Goal: Task Accomplishment & Management: Use online tool/utility

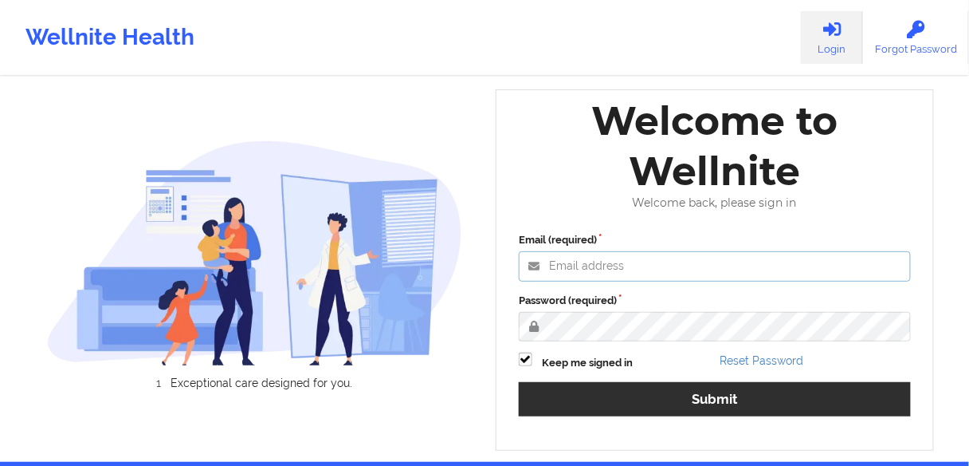
type input "[EMAIL_ADDRESS][PERSON_NAME][DOMAIN_NAME]"
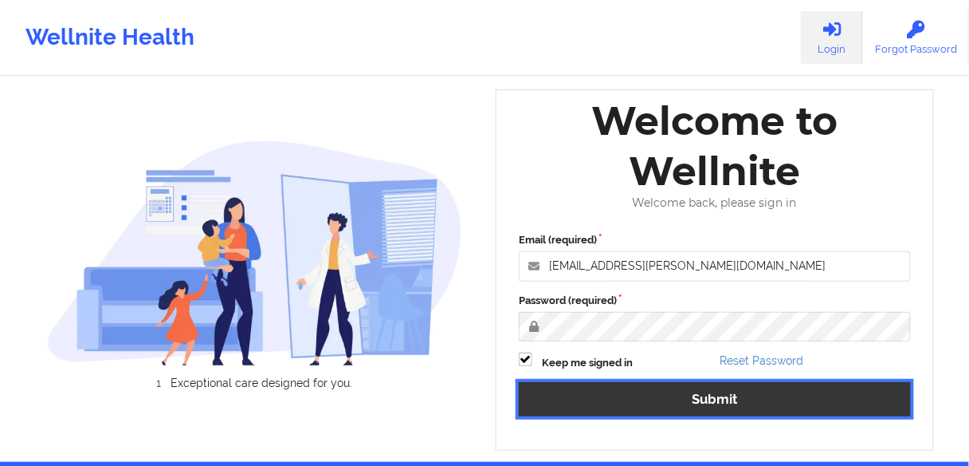
click at [613, 391] on button "Submit" at bounding box center [715, 399] width 392 height 34
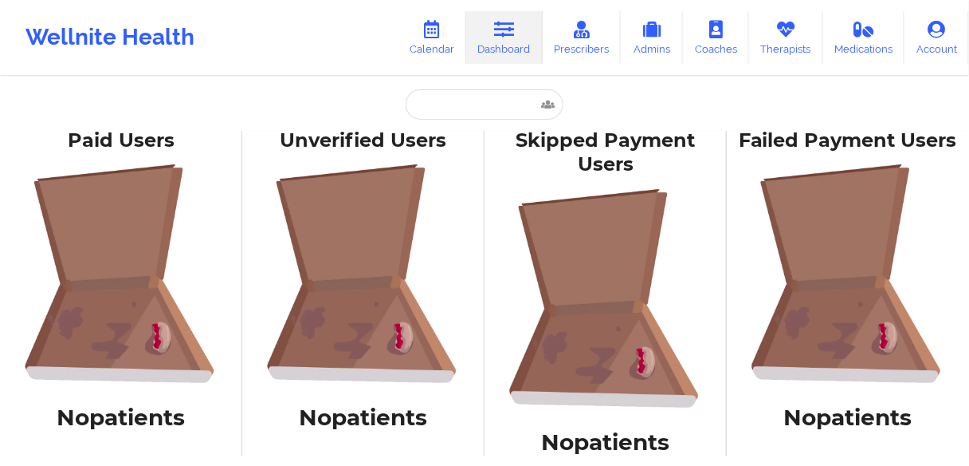
click at [521, 58] on link "Dashboard" at bounding box center [504, 37] width 77 height 53
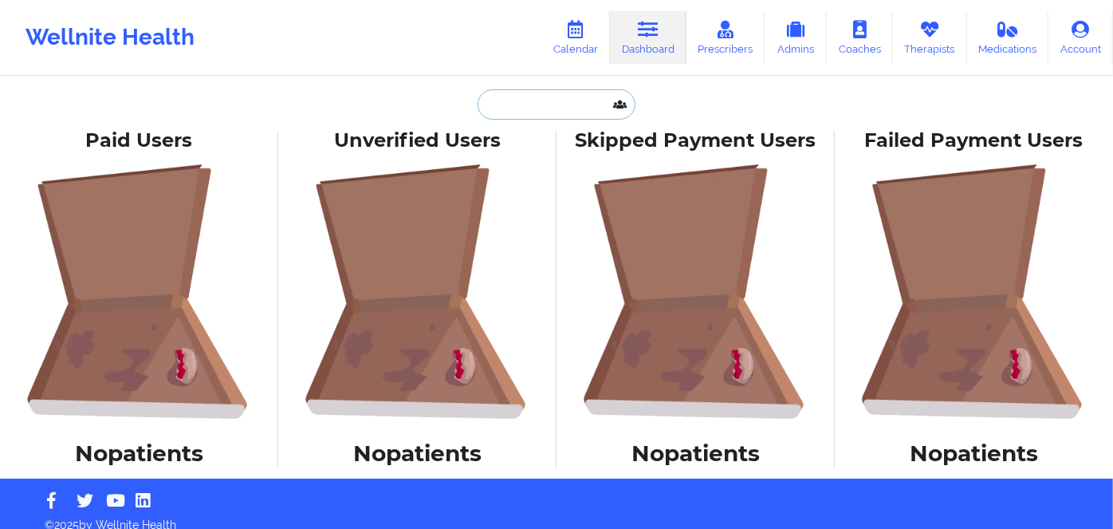
click at [560, 107] on input "text" at bounding box center [556, 104] width 158 height 30
click at [522, 108] on input "text" at bounding box center [556, 104] width 158 height 30
paste input "VIVIANA CEVALLOS"
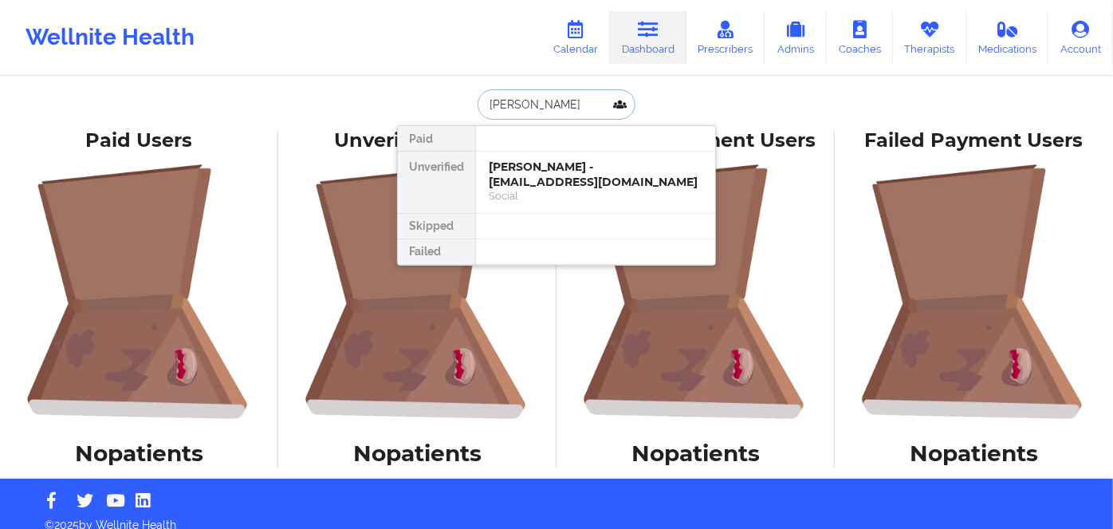
type input "VIVIANA CEVALLOS"
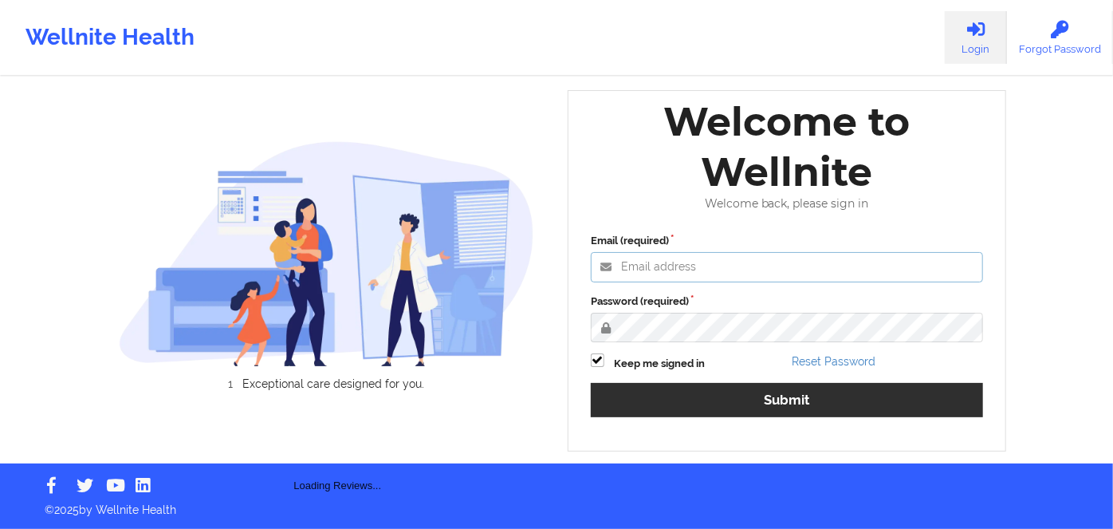
type input "[EMAIL_ADDRESS][PERSON_NAME][DOMAIN_NAME]"
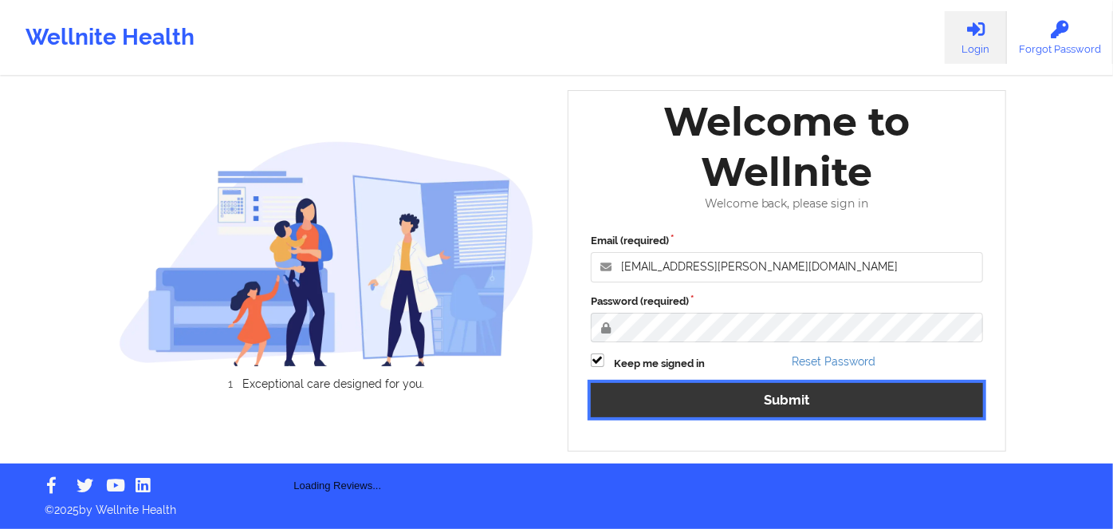
click at [746, 383] on button "Submit" at bounding box center [787, 400] width 392 height 34
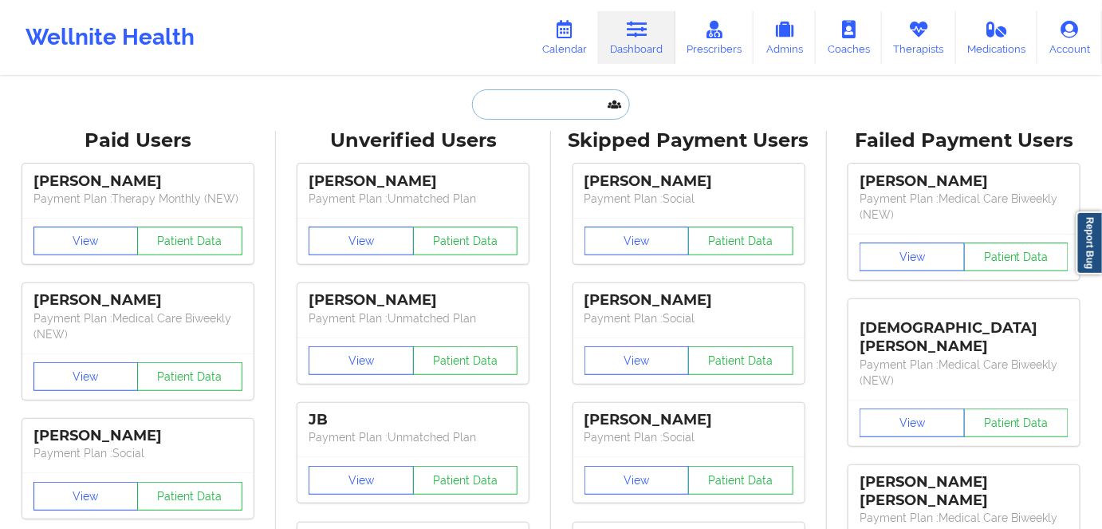
click at [545, 108] on input "text" at bounding box center [551, 104] width 158 height 30
paste input "VIVIANA CEVALLOS"
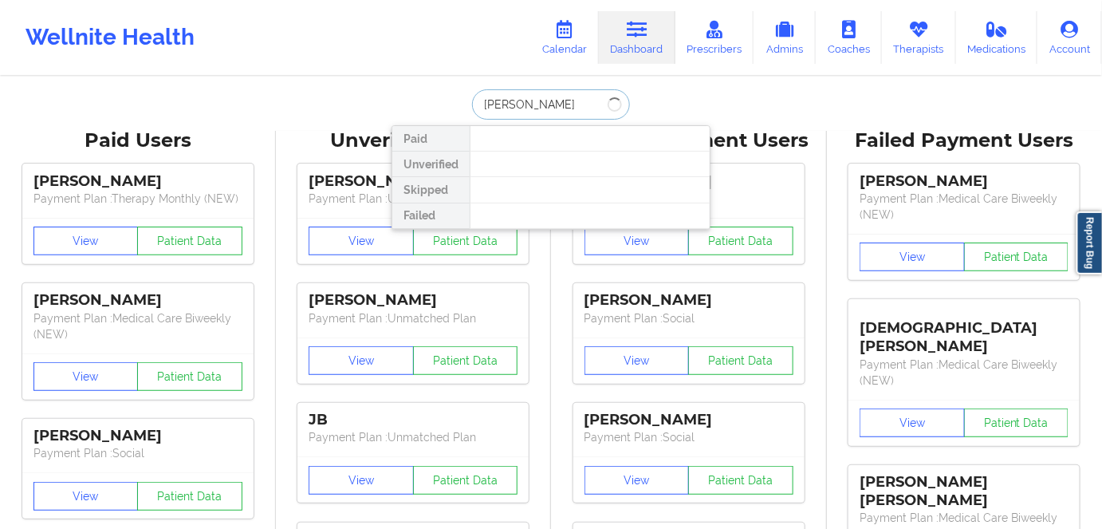
type input "VIVIANA CEVALLOS"
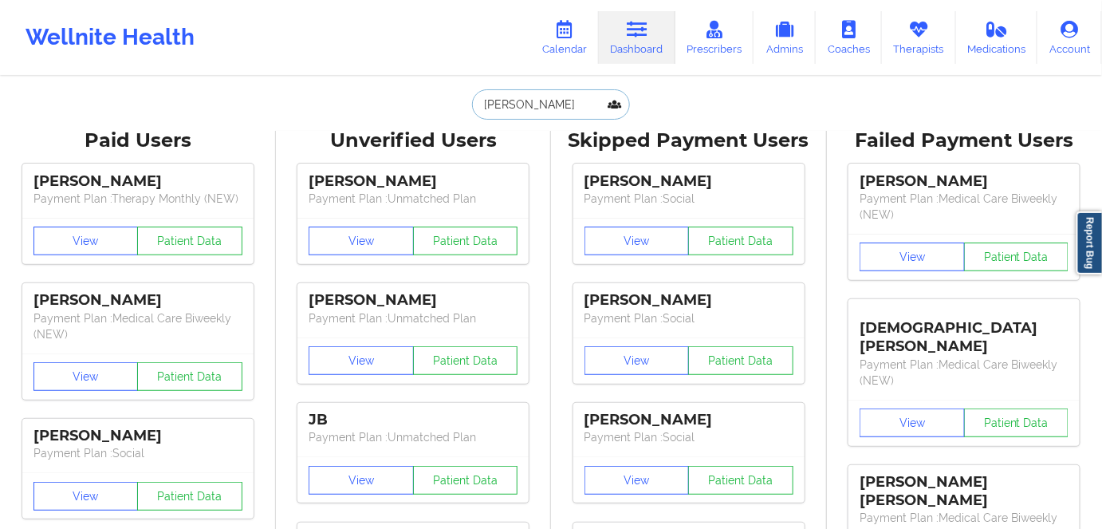
click at [522, 97] on input "VIVIANA CEVALLOS" at bounding box center [551, 104] width 158 height 30
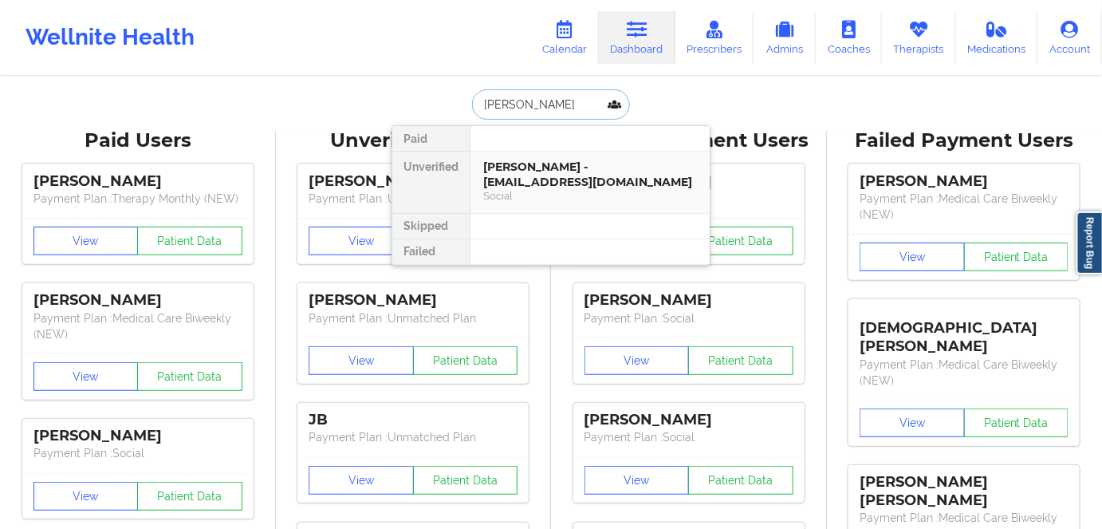
click at [538, 181] on div "Viviana Cevallos - vivianac99@icloud.com" at bounding box center [590, 173] width 214 height 29
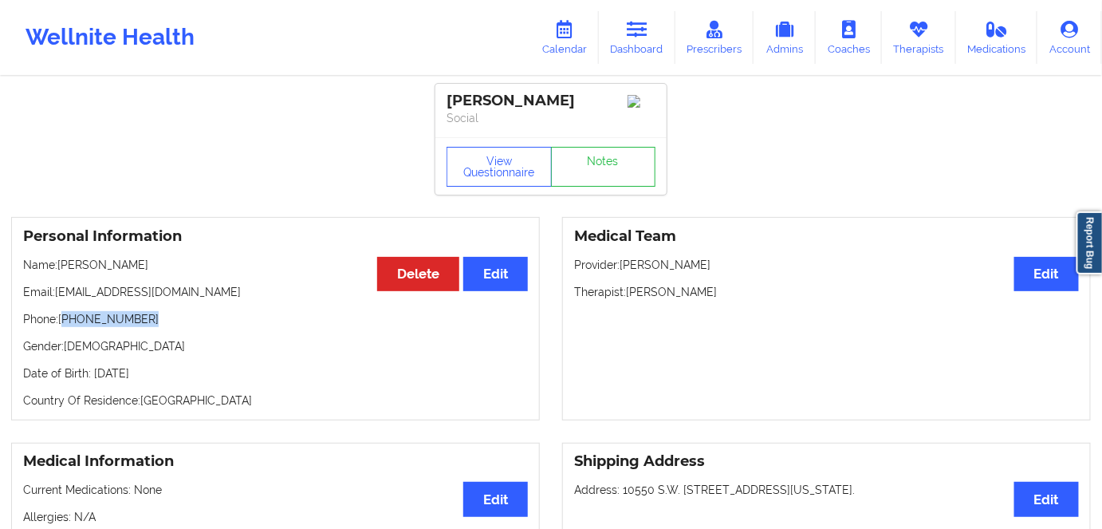
drag, startPoint x: 147, startPoint y: 325, endPoint x: 65, endPoint y: 326, distance: 82.1
click at [65, 326] on p "Phone: +1352-804-1059" at bounding box center [275, 319] width 505 height 16
copy p "1352-804-1059"
click at [565, 40] on link "Calendar" at bounding box center [564, 37] width 69 height 53
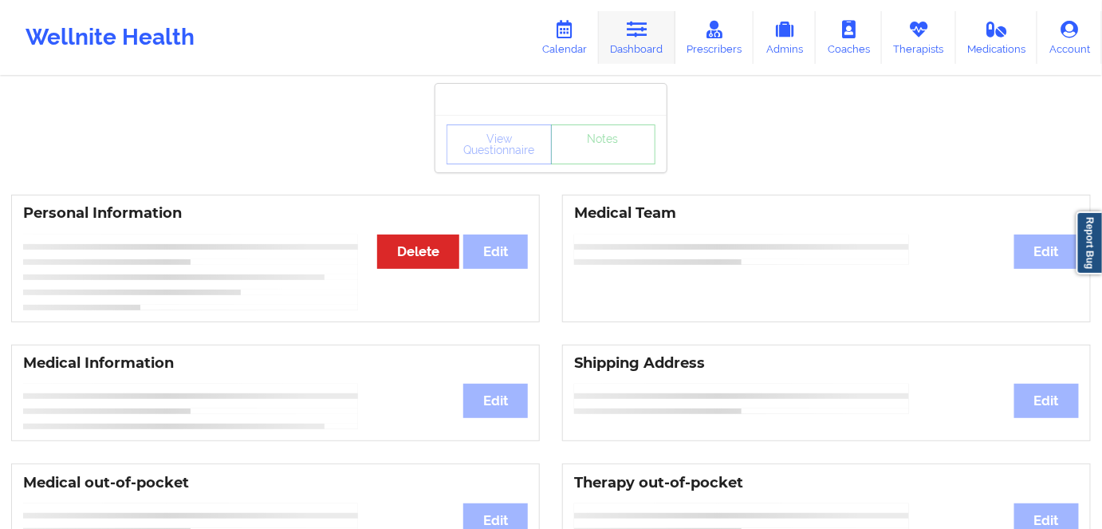
click at [622, 45] on link "Dashboard" at bounding box center [637, 37] width 77 height 53
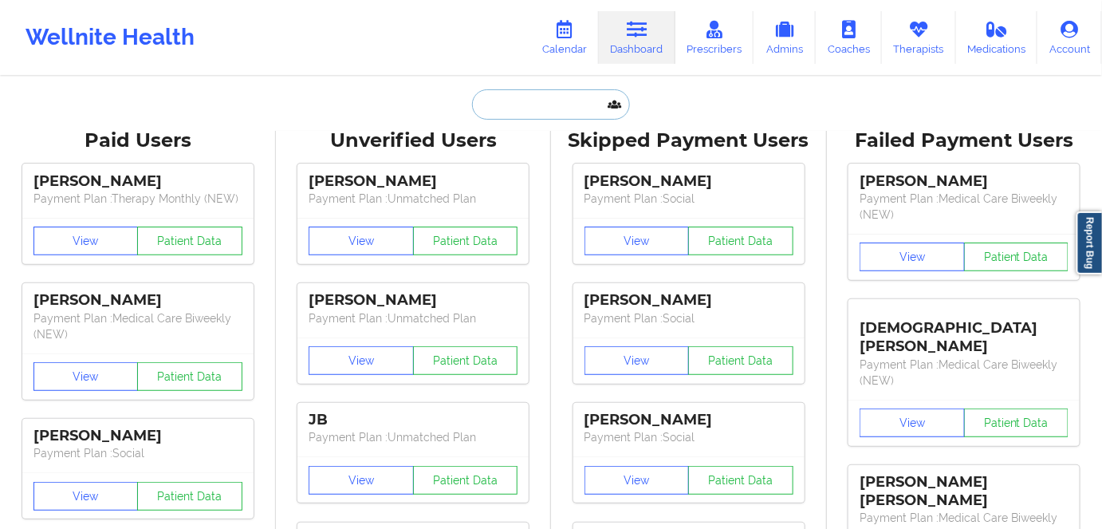
click at [514, 92] on input "text" at bounding box center [551, 104] width 158 height 30
paste input "KANDACE SMITH,"
type input "KANDACE SMITH,"
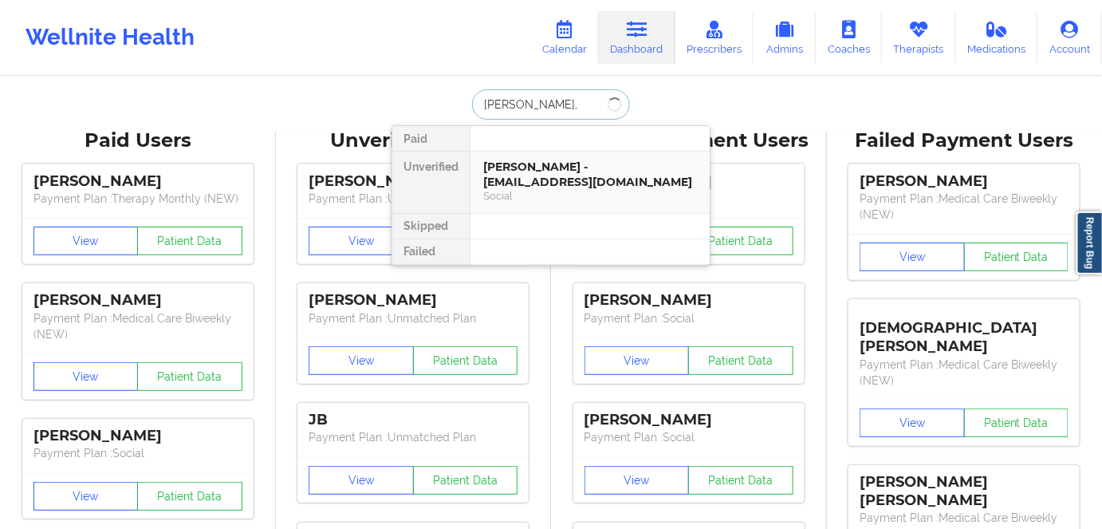
click at [533, 162] on div "Viviana Cevallos - vivianac99@icloud.com" at bounding box center [590, 173] width 214 height 29
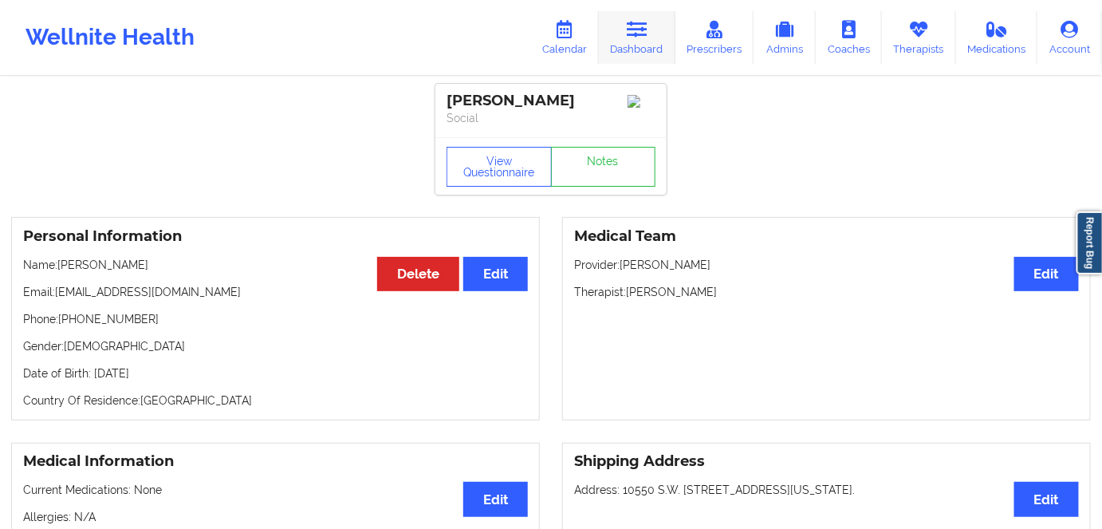
click at [639, 38] on link "Dashboard" at bounding box center [637, 37] width 77 height 53
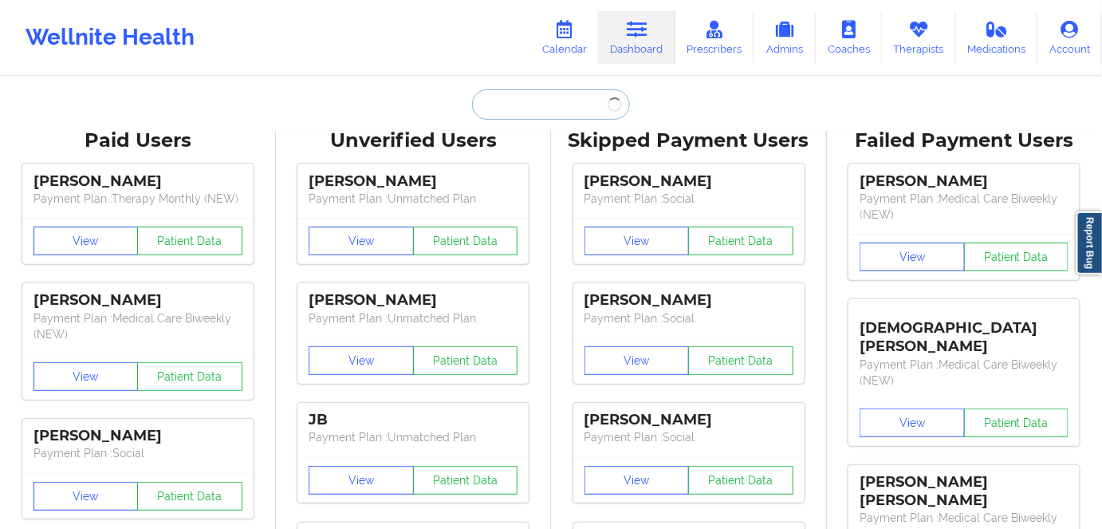
click at [493, 98] on input "text" at bounding box center [551, 104] width 158 height 30
paste input "KANDACE SMITH"
type input "KANDACE SMITH"
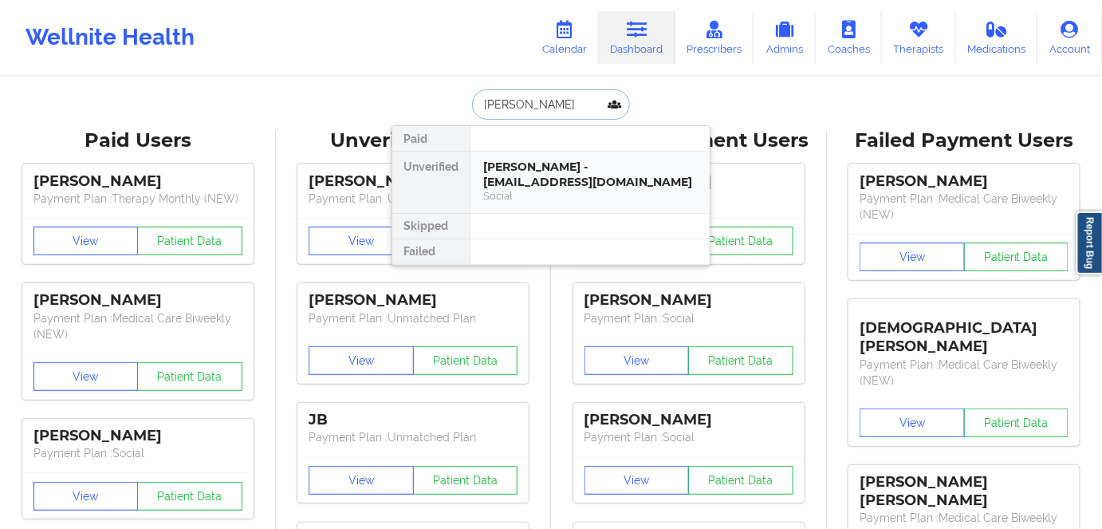
click at [542, 189] on div "Social" at bounding box center [590, 196] width 214 height 14
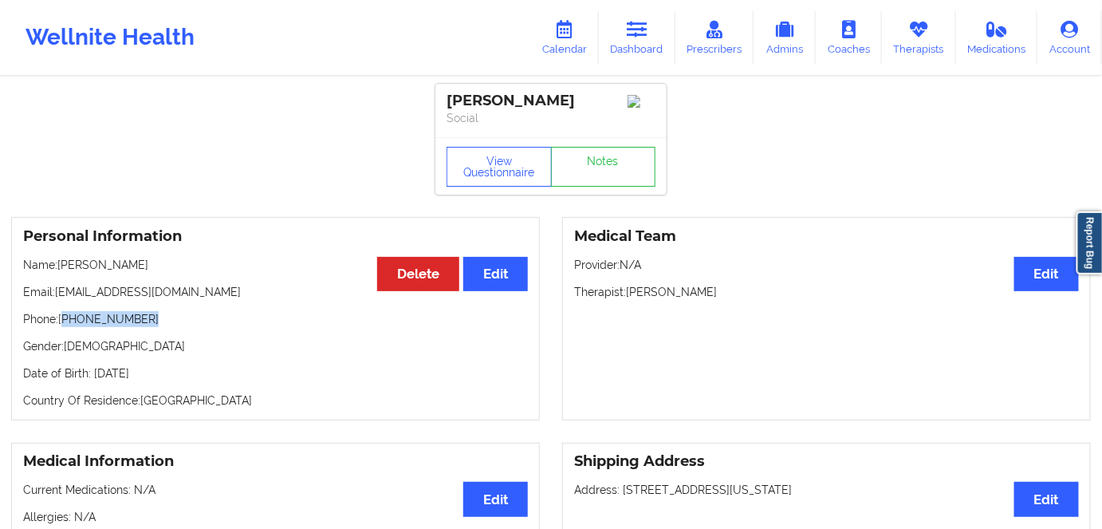
drag, startPoint x: 124, startPoint y: 320, endPoint x: 197, endPoint y: 277, distance: 84.4
click at [65, 324] on p "Phone: +1754-230-7777" at bounding box center [275, 319] width 505 height 16
copy p "1754-230-7777"
drag, startPoint x: 651, startPoint y: 34, endPoint x: 646, endPoint y: 41, distance: 8.5
click at [651, 34] on link "Dashboard" at bounding box center [637, 37] width 77 height 53
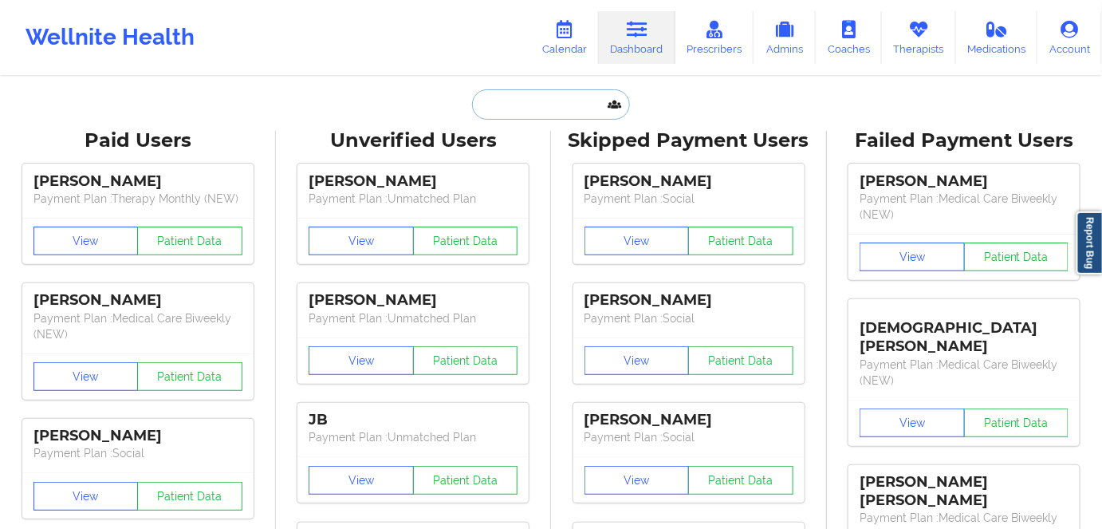
click at [569, 108] on input "text" at bounding box center [551, 104] width 158 height 30
paste input "MICHAEL MOORE"
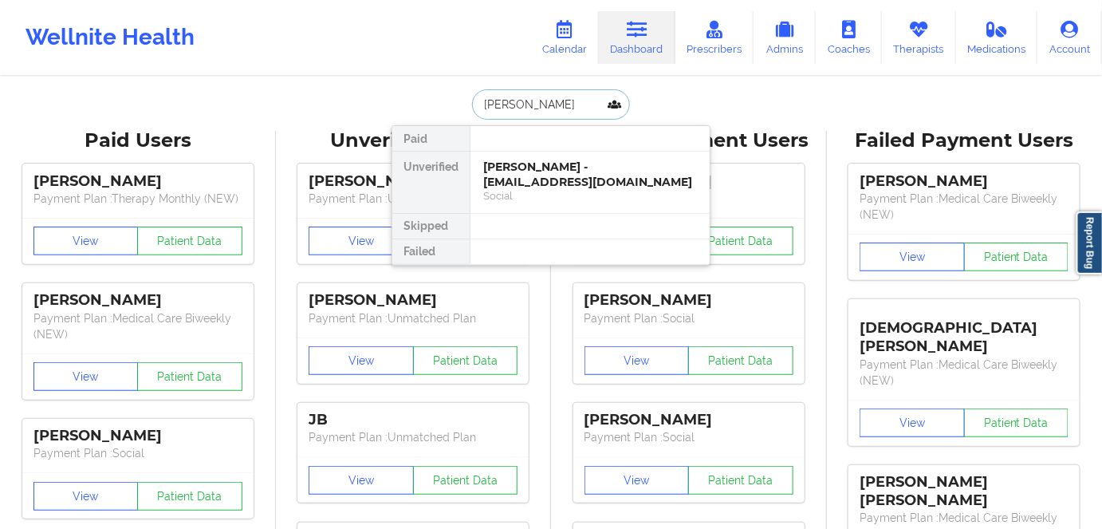
type input "MICHAEL MOORE"
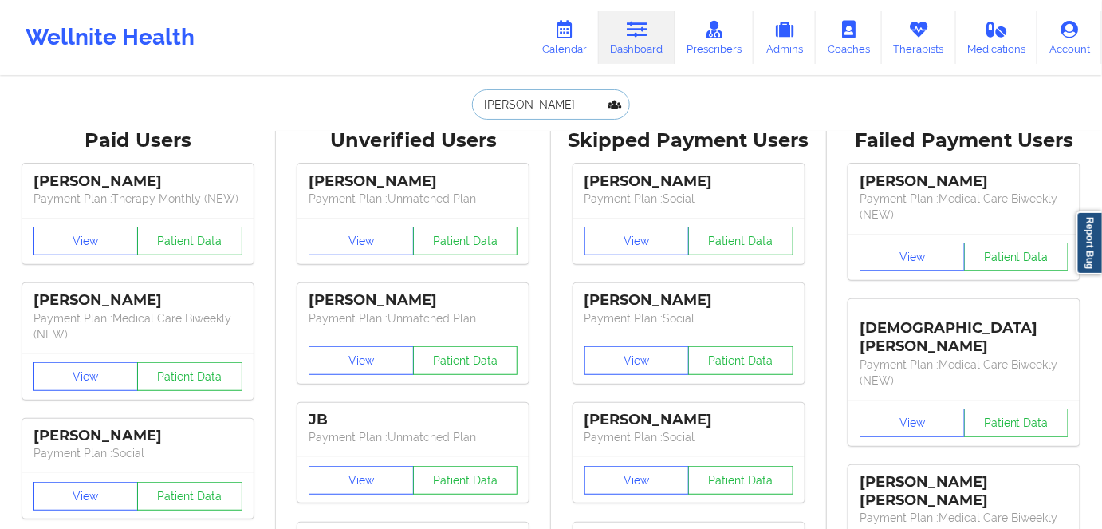
click at [575, 108] on input "MICHAEL MOORE" at bounding box center [551, 104] width 158 height 30
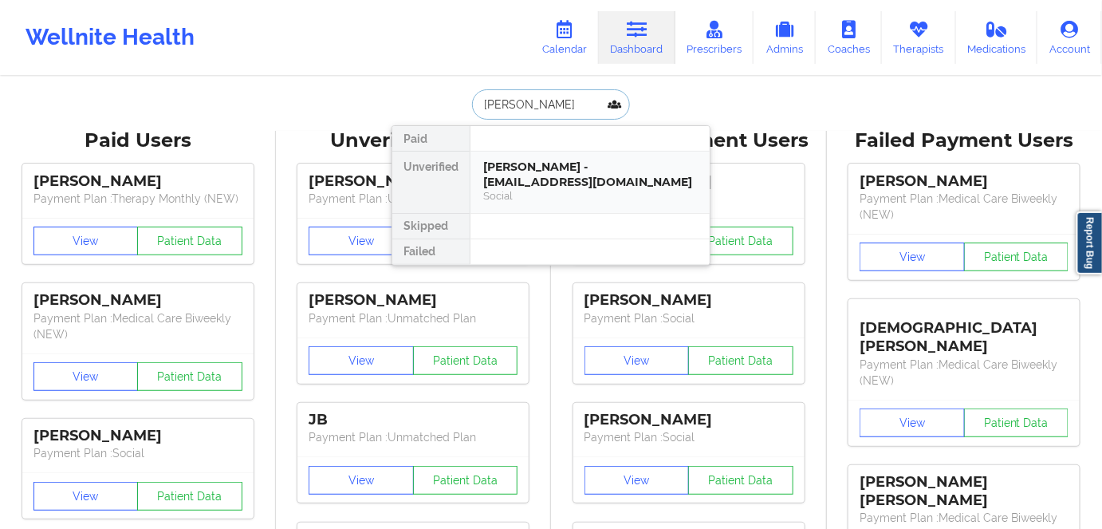
click at [535, 179] on div "Michael Moore - mjmoore33@gmail.com" at bounding box center [590, 173] width 214 height 29
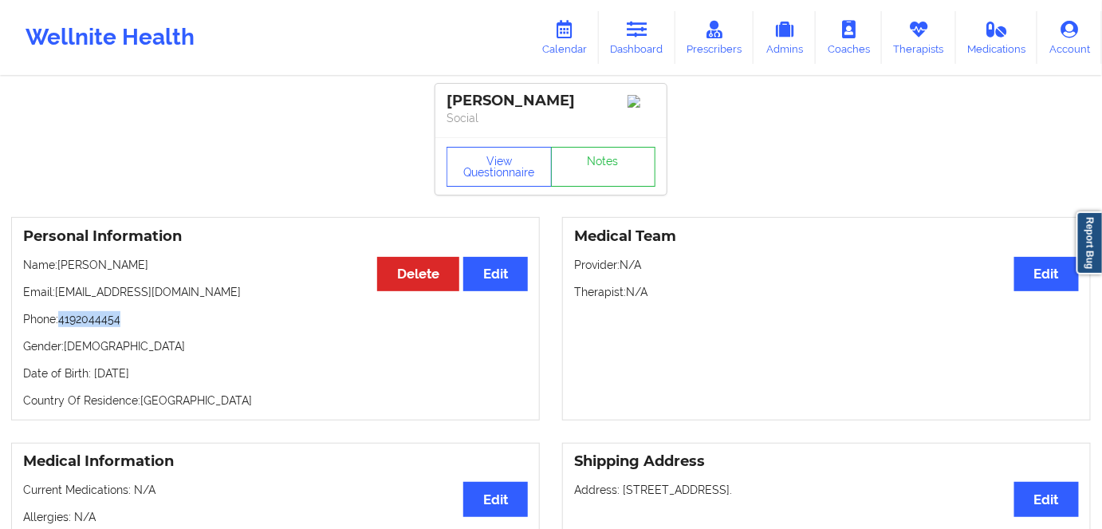
drag, startPoint x: 138, startPoint y: 321, endPoint x: 61, endPoint y: 328, distance: 76.8
click at [61, 327] on p "Phone: 4192044454" at bounding box center [275, 319] width 505 height 16
copy p "4192044454"
click at [646, 49] on link "Dashboard" at bounding box center [637, 37] width 77 height 53
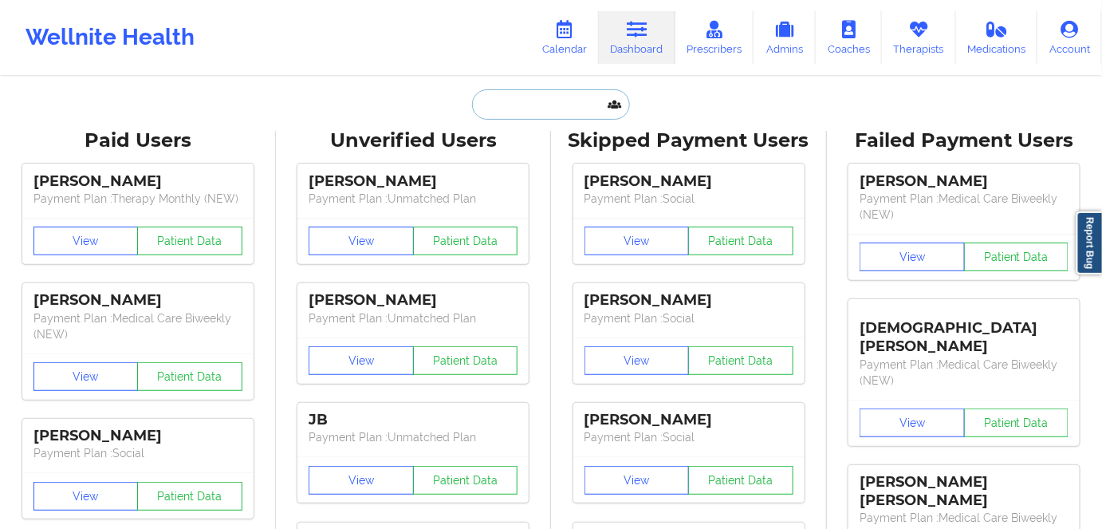
click at [486, 102] on input "text" at bounding box center [551, 104] width 158 height 30
paste input "KEISHA DALEY"
type input "KEISHA DALEY"
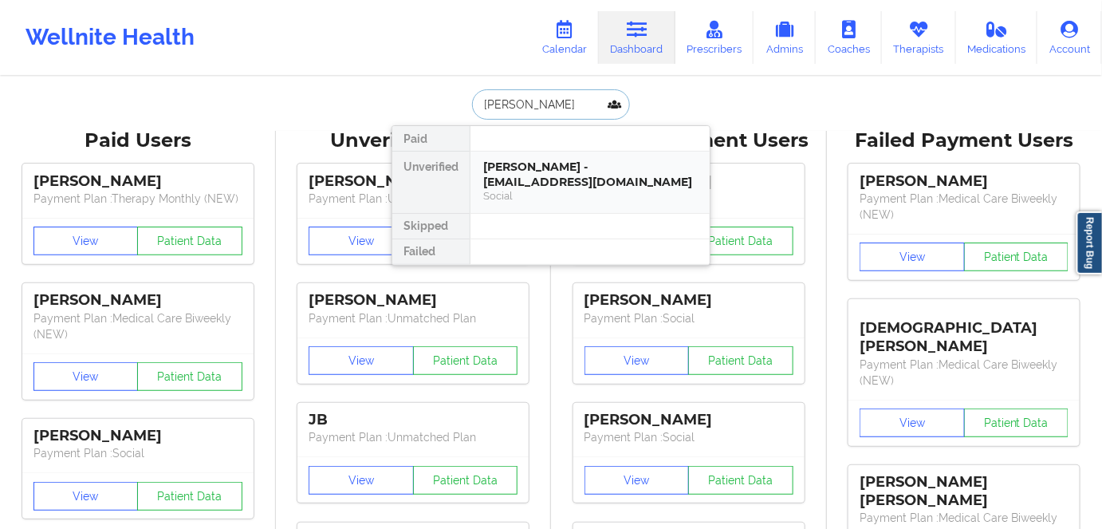
click at [526, 178] on div "Keisha Daley - keisha_daleyx@icloud.com" at bounding box center [590, 173] width 214 height 29
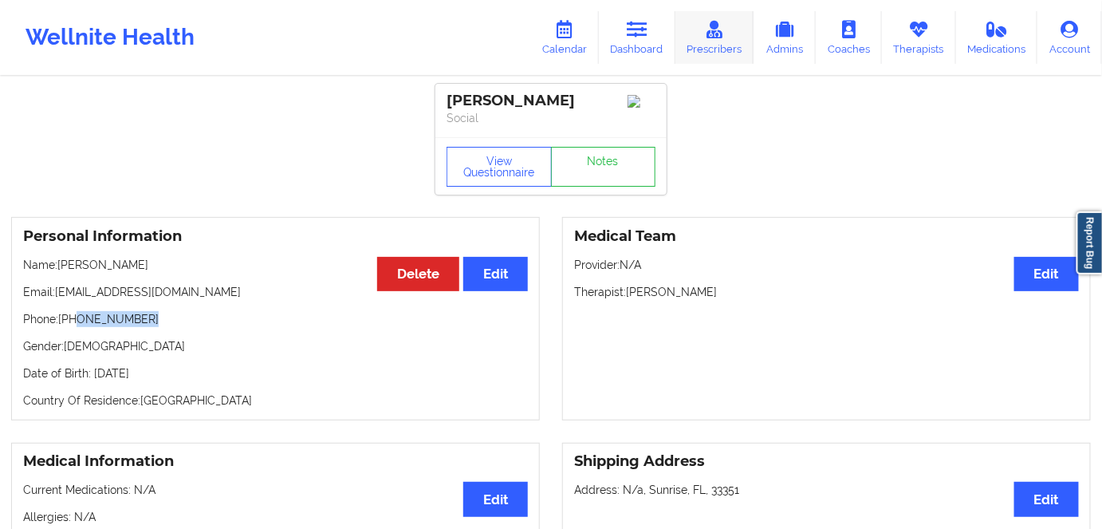
drag, startPoint x: 147, startPoint y: 325, endPoint x: 689, endPoint y: 18, distance: 622.9
click at [76, 320] on p "Phone: +1561-232-0150" at bounding box center [275, 319] width 505 height 16
click at [151, 327] on p "Phone: +1561-232-0150" at bounding box center [275, 319] width 505 height 16
drag, startPoint x: 148, startPoint y: 324, endPoint x: 63, endPoint y: 324, distance: 85.3
click at [63, 324] on p "Phone: +1561-232-0150" at bounding box center [275, 319] width 505 height 16
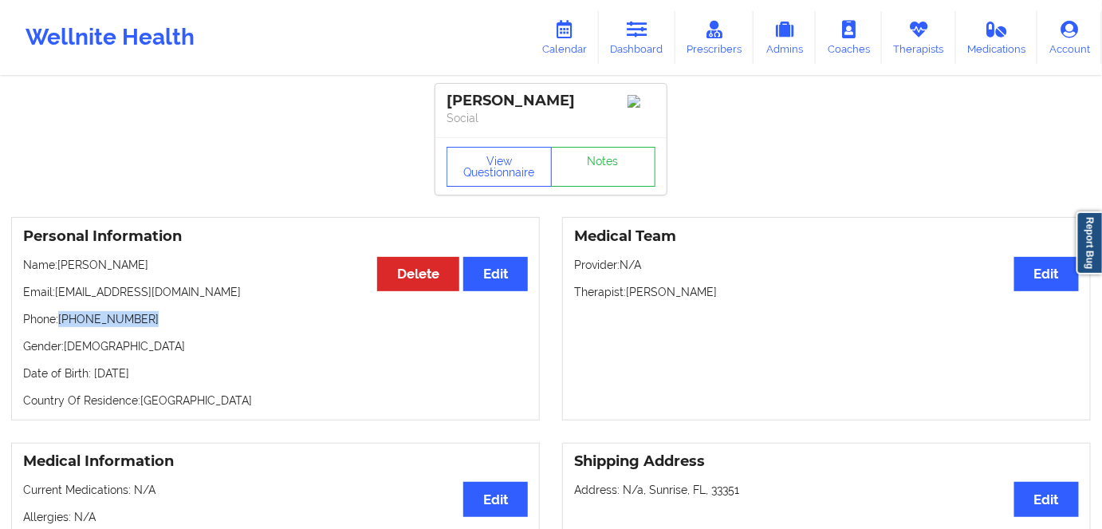
copy p "+1561-232-0150"
click at [640, 41] on link "Dashboard" at bounding box center [637, 37] width 77 height 53
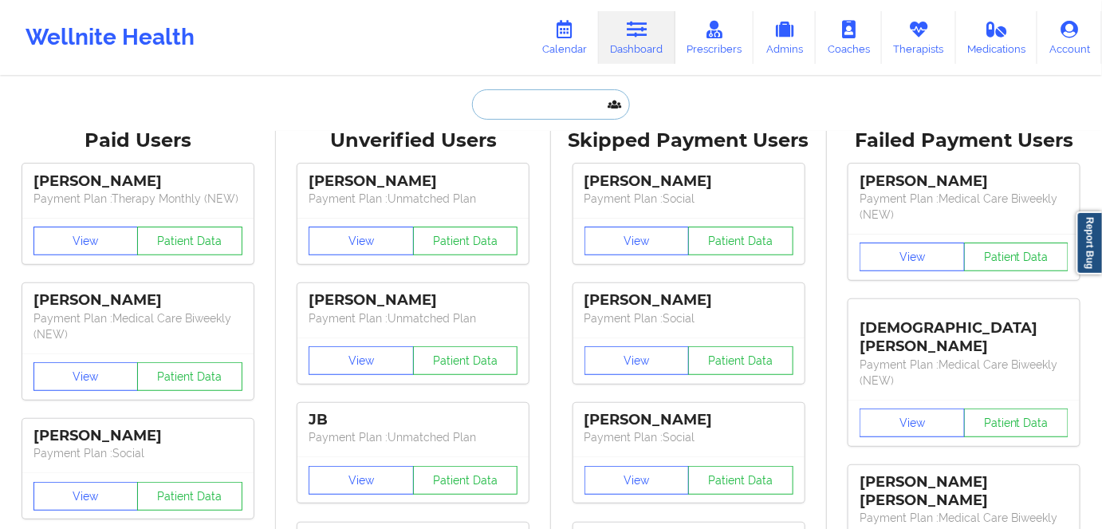
click at [517, 102] on input "text" at bounding box center [551, 104] width 158 height 30
paste input "KAYLIE JUART"
type input "KAYLIE JUART"
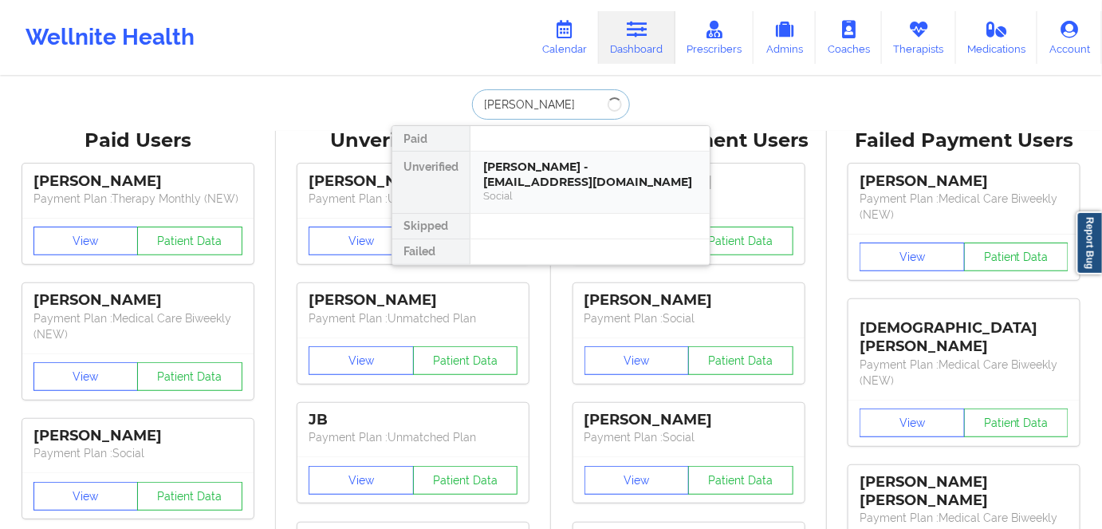
click at [524, 171] on div "Keisha Daley - keisha_daleyx@icloud.com" at bounding box center [590, 173] width 214 height 29
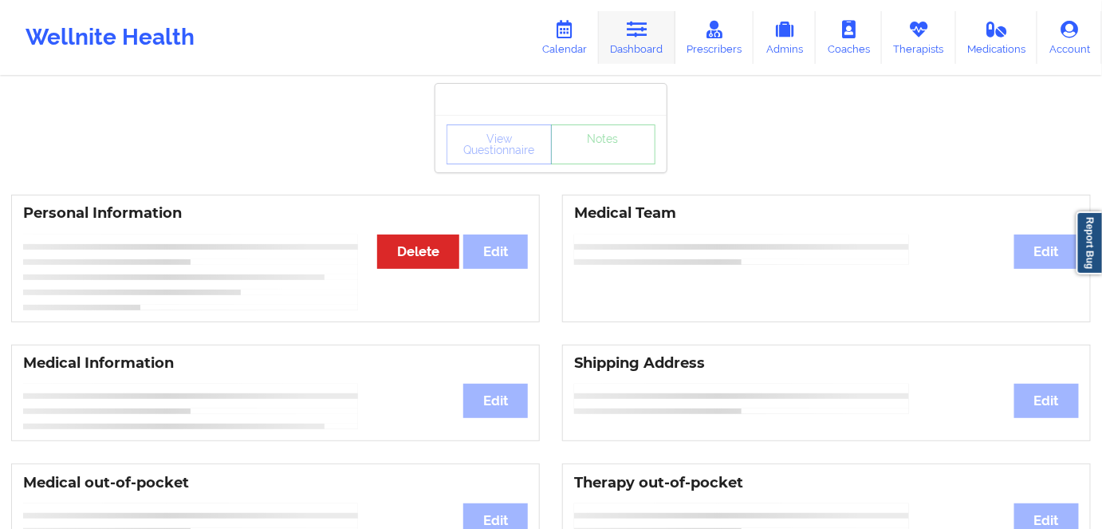
click at [648, 39] on link "Dashboard" at bounding box center [637, 37] width 77 height 53
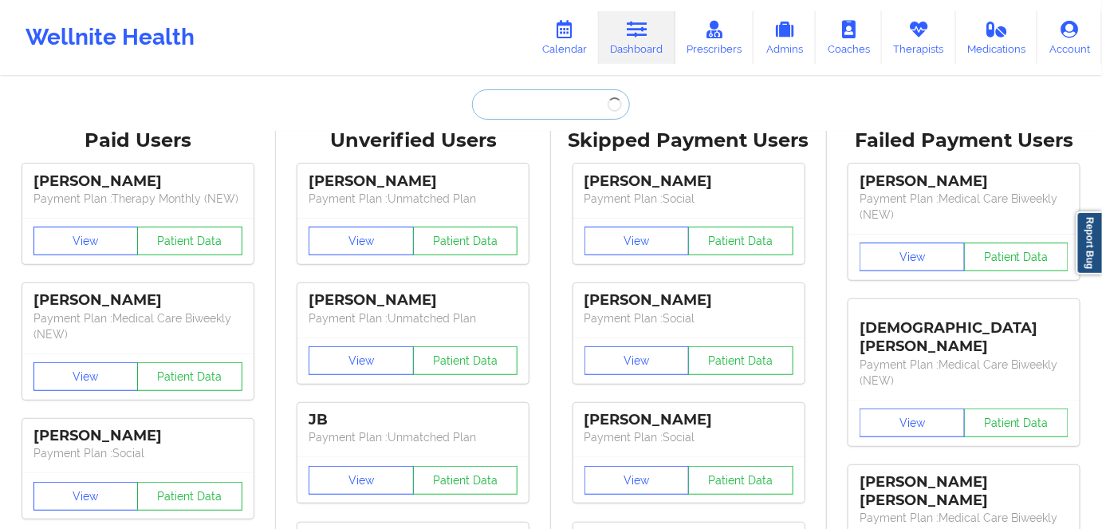
click at [531, 116] on input "text" at bounding box center [551, 104] width 158 height 30
paste input "KAYLIE JUART"
type input "KAYLIE JUART"
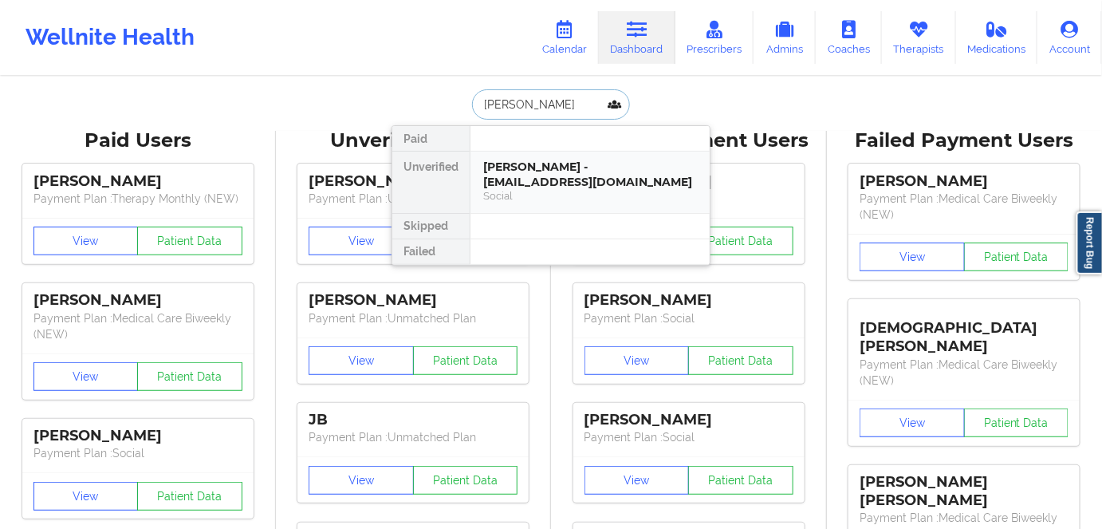
click at [518, 182] on div "Kaylie Juart - juartkaylie@gmail.com" at bounding box center [590, 173] width 214 height 29
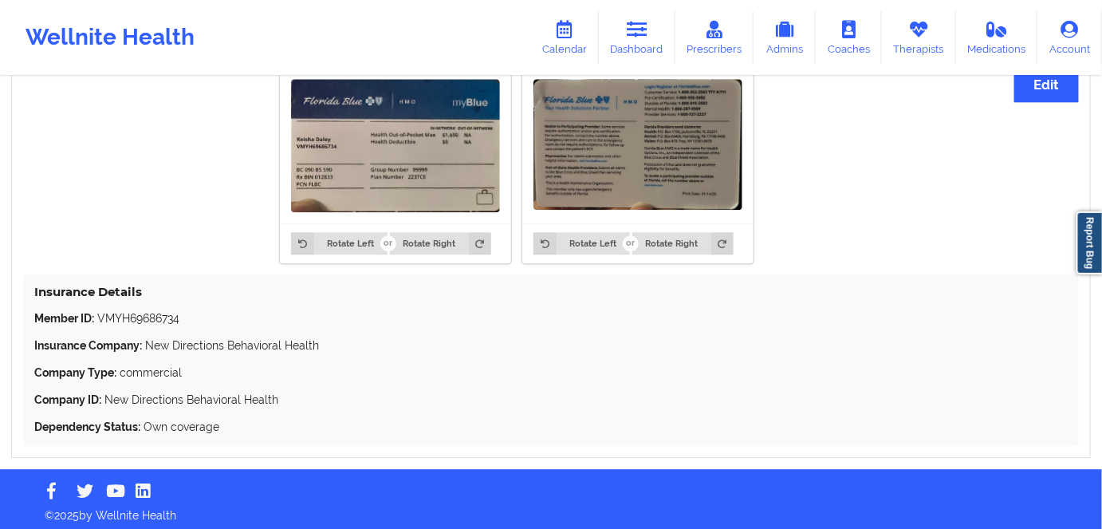
scroll to position [1244, 0]
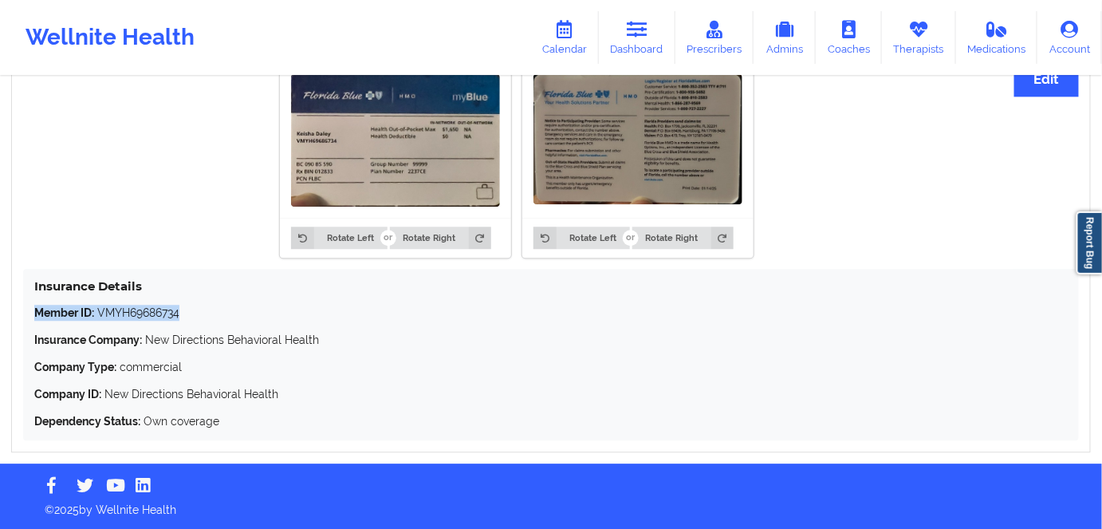
drag, startPoint x: 182, startPoint y: 315, endPoint x: 23, endPoint y: 312, distance: 158.7
click at [23, 312] on div "Insurance Details Member ID: VMYH69686734 Insurance Company: New Directions Beh…" at bounding box center [550, 354] width 1055 height 171
copy p "Member ID: VMYH69686734"
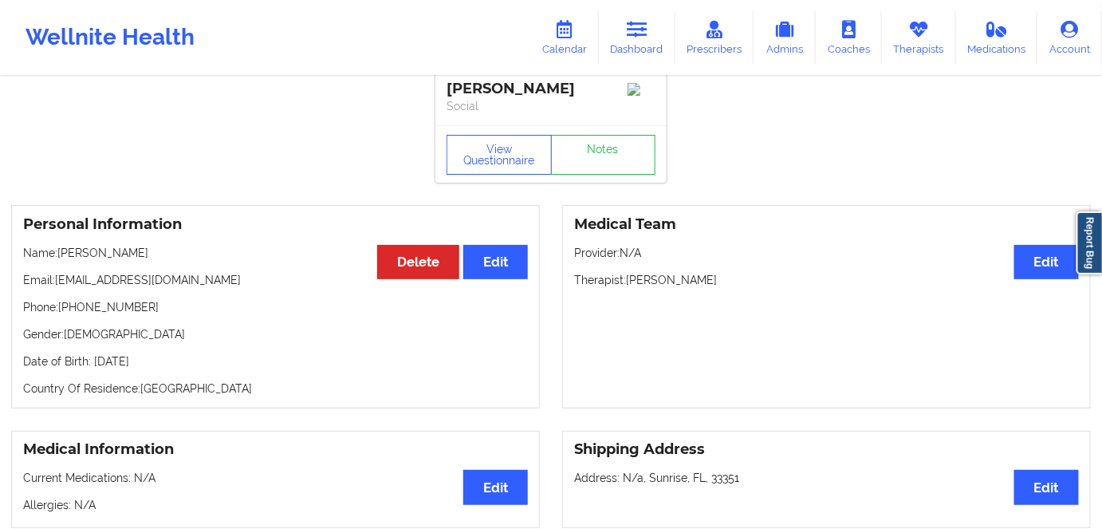
scroll to position [0, 0]
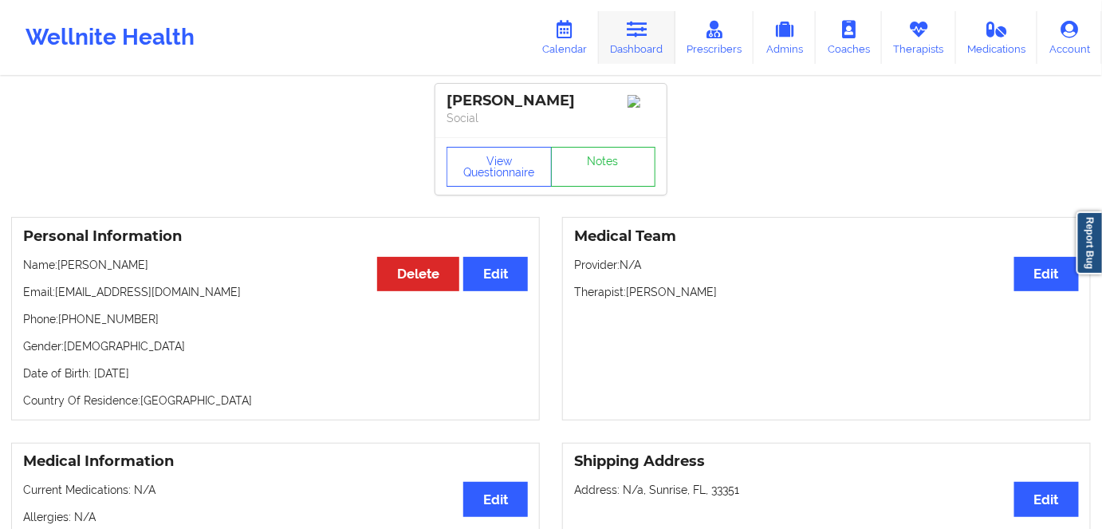
click at [639, 43] on link "Dashboard" at bounding box center [637, 37] width 77 height 53
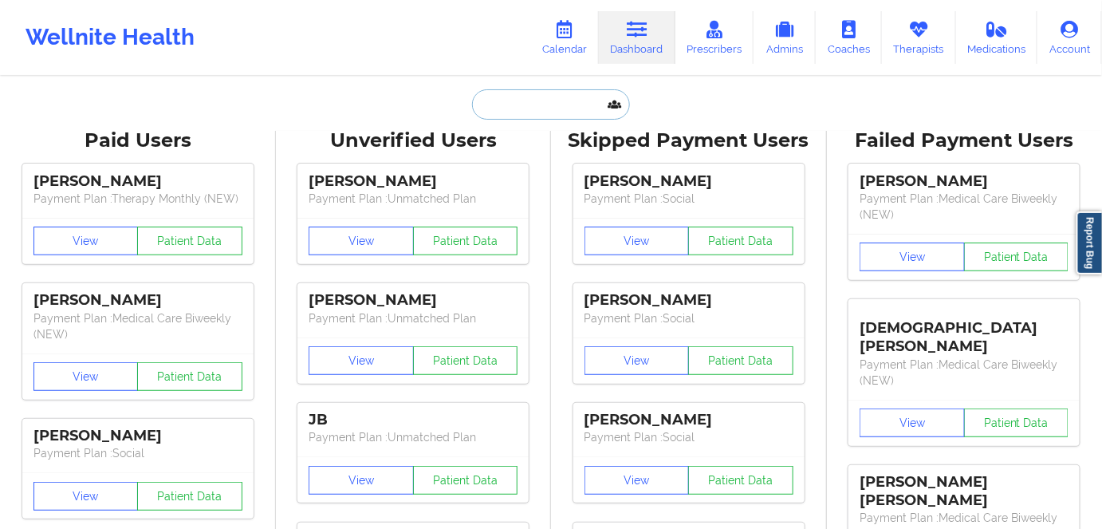
click at [536, 105] on input "text" at bounding box center [551, 104] width 158 height 30
paste input "KAYLIE JUART"
type input "KAYLIE JUART"
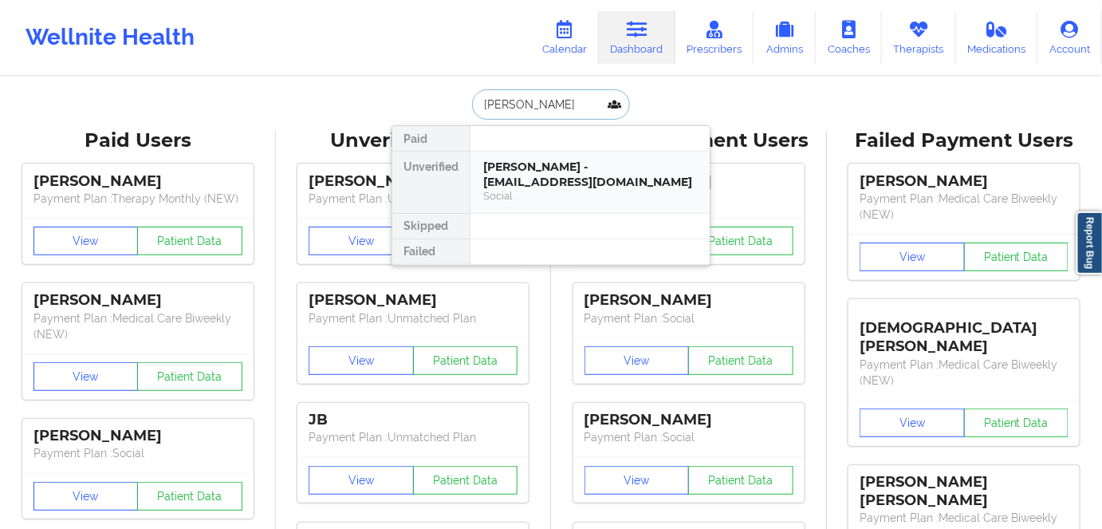
click at [512, 175] on div "Kaylie Juart - juartkaylie@gmail.com" at bounding box center [590, 173] width 214 height 29
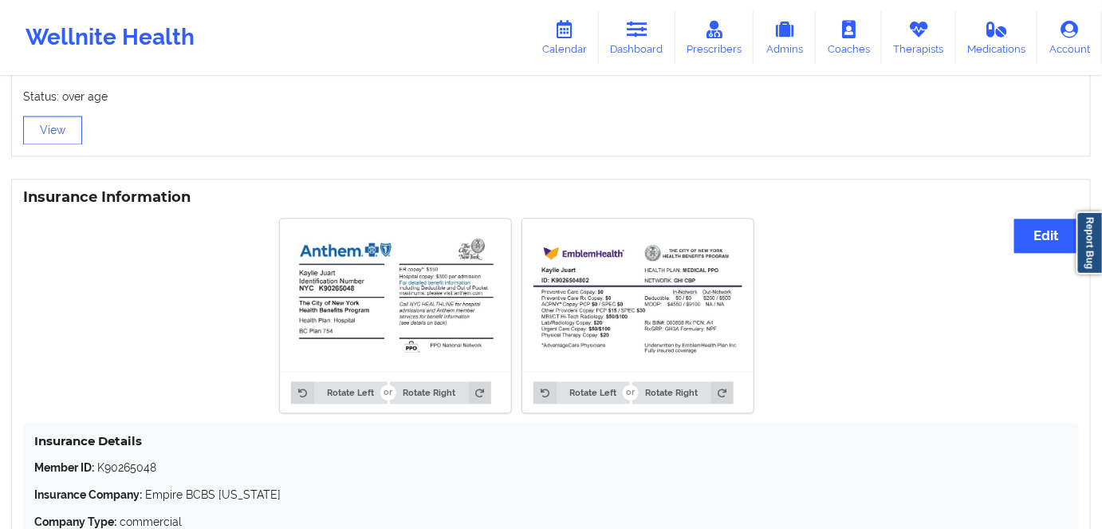
scroll to position [1242, 0]
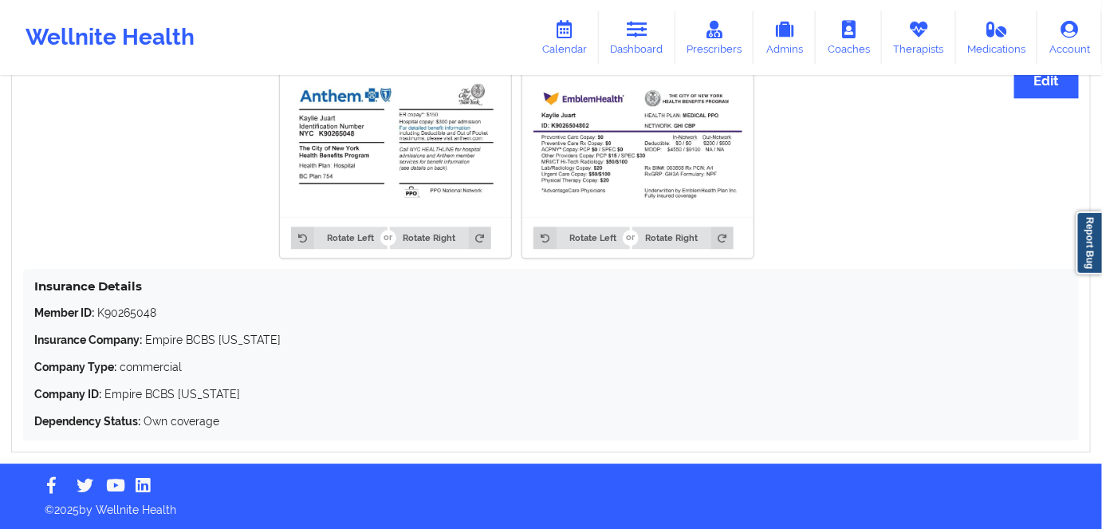
click at [116, 317] on p "Member ID: K90265048" at bounding box center [550, 313] width 1033 height 16
copy p "K90265048"
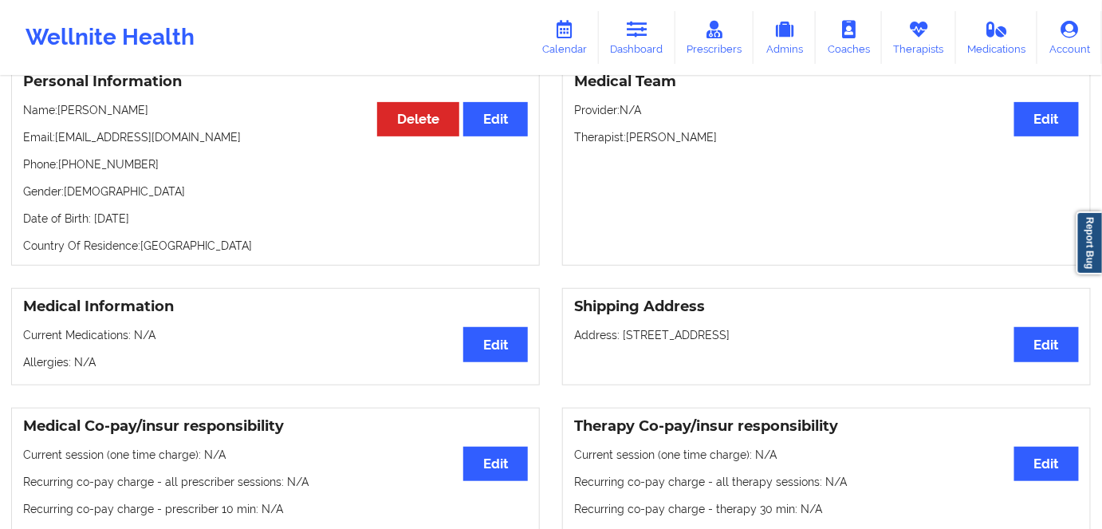
scroll to position [0, 0]
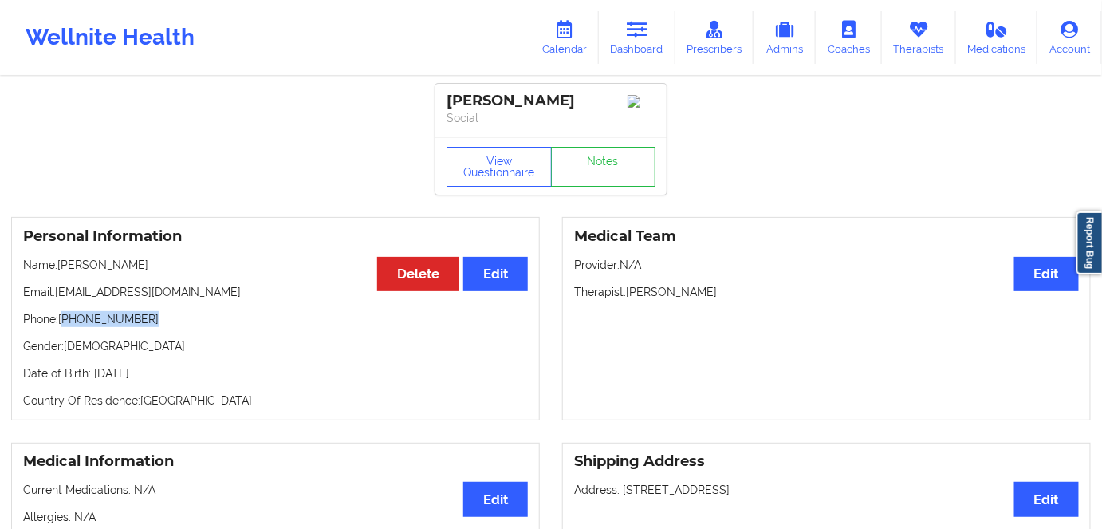
drag, startPoint x: 167, startPoint y: 328, endPoint x: 65, endPoint y: 324, distance: 101.3
click at [65, 324] on p "Phone: +1631-507-7586" at bounding box center [275, 319] width 505 height 16
copy p "1631-507-7586"
